Goal: Navigation & Orientation: Find specific page/section

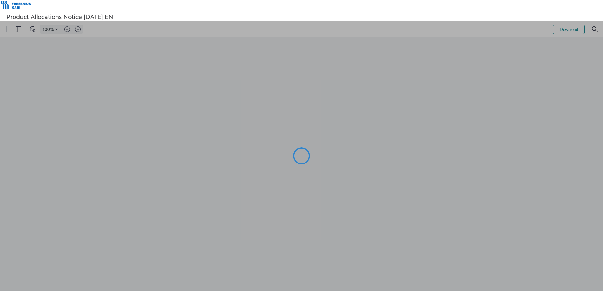
type input "101"
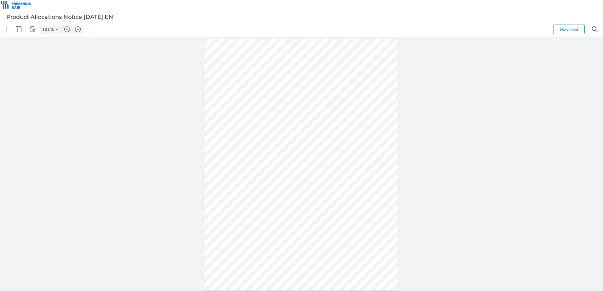
click at [490, 114] on div at bounding box center [301, 165] width 603 height 254
